Goal: Task Accomplishment & Management: Manage account settings

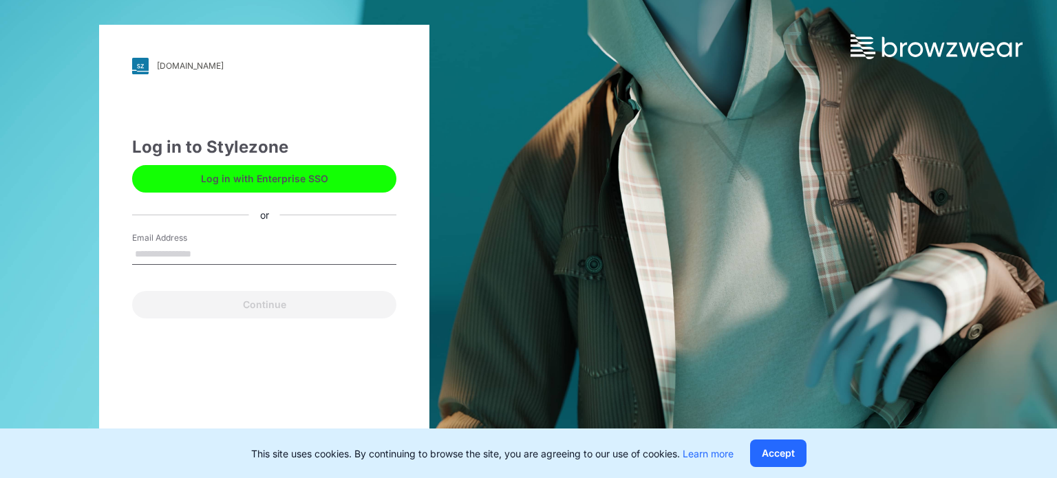
drag, startPoint x: 0, startPoint y: 0, endPoint x: 294, endPoint y: 262, distance: 394.1
click at [294, 262] on input "Email Address" at bounding box center [264, 254] width 264 height 21
click at [385, 208] on div "Log in to Stylezone Log in with Enterprise SSO or Email Address Continue" at bounding box center [264, 227] width 264 height 184
click at [788, 453] on button "Accept" at bounding box center [778, 454] width 56 height 28
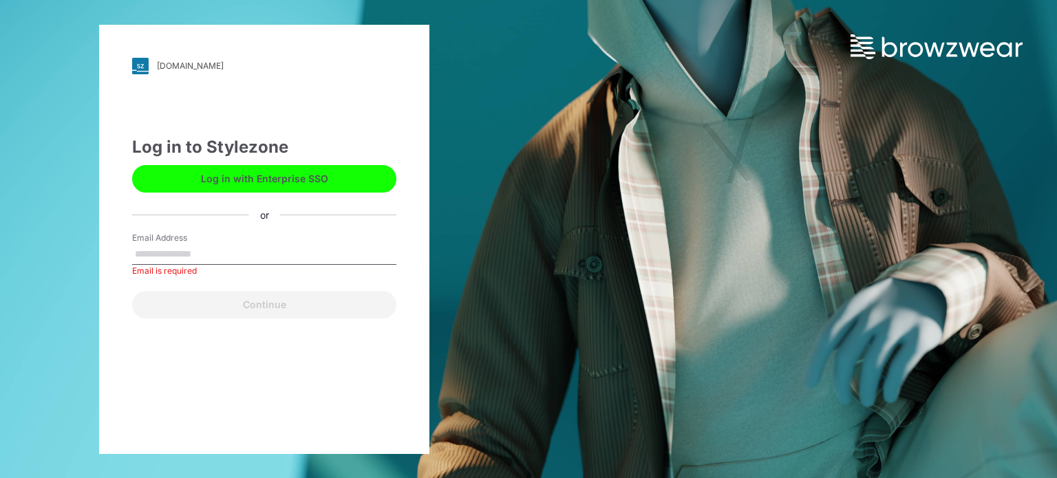
click at [239, 251] on input "Email Address" at bounding box center [264, 254] width 264 height 21
click at [680, 375] on div "[DOMAIN_NAME] Loading... Log in to Stylezone Log in with Enterprise SSO or Emai…" at bounding box center [528, 239] width 1057 height 478
click at [300, 268] on div "Email is required" at bounding box center [264, 271] width 264 height 12
click at [300, 253] on input "Email Address" at bounding box center [264, 254] width 264 height 21
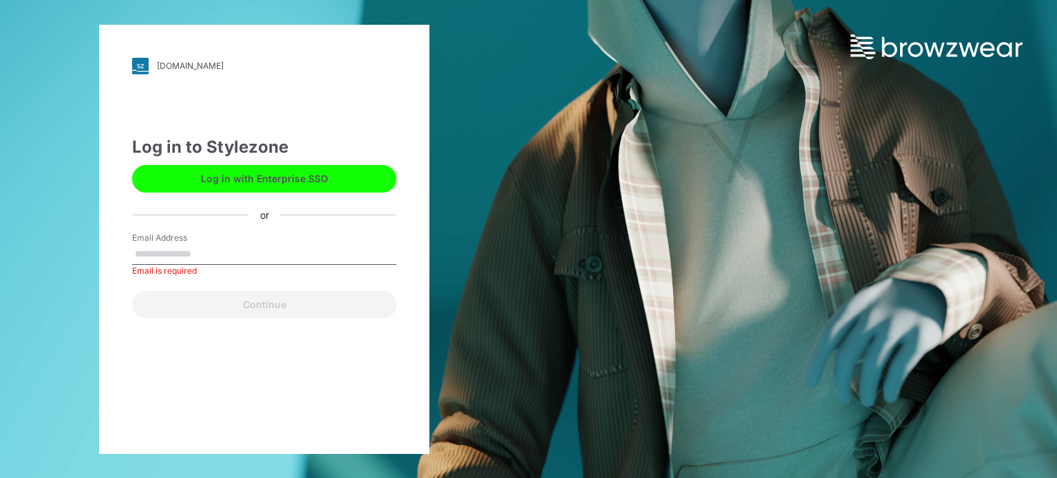
type input "**********"
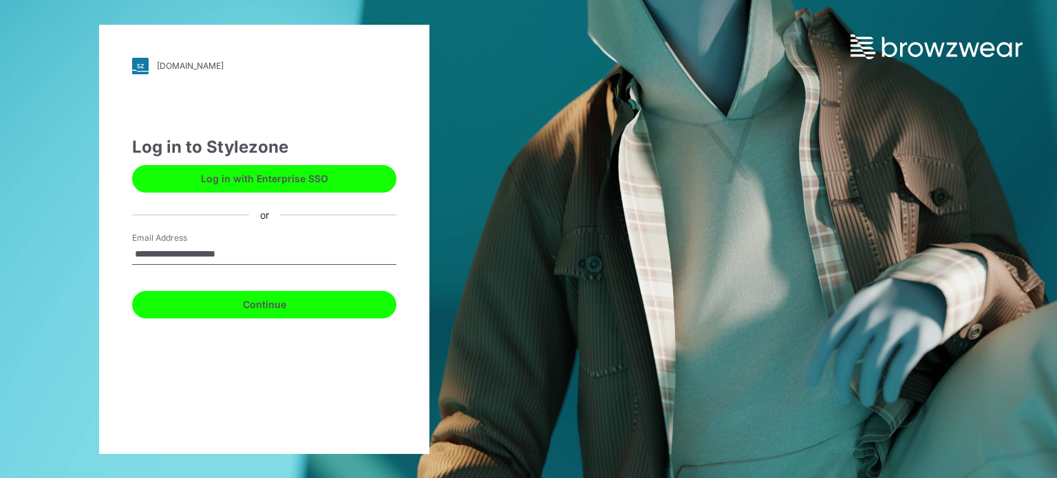
click at [305, 305] on button "Continue" at bounding box center [264, 305] width 264 height 28
